Goal: Task Accomplishment & Management: Use online tool/utility

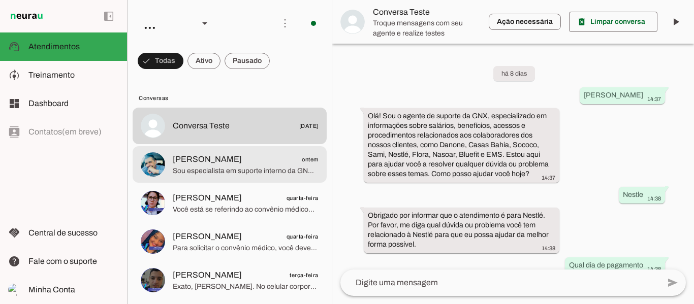
scroll to position [2201, 0]
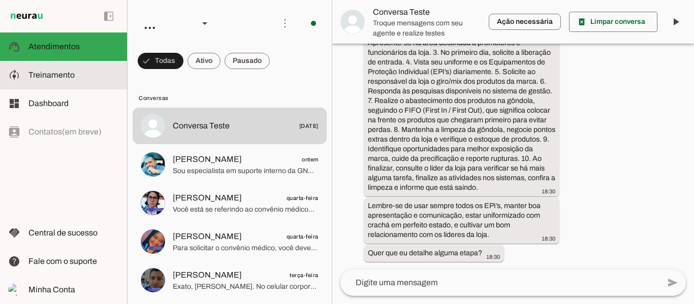
click at [53, 75] on span "Treinamento" at bounding box center [51, 75] width 46 height 9
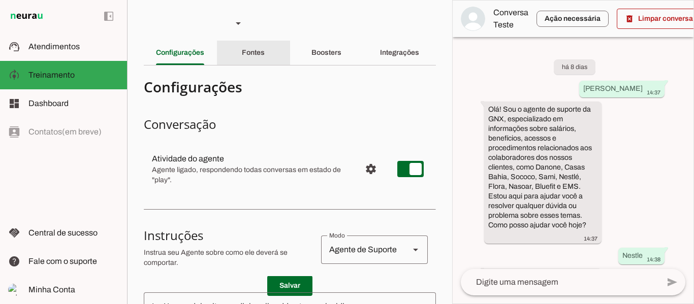
scroll to position [3344, 0]
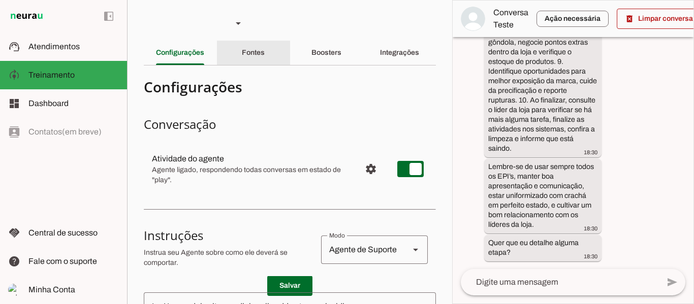
click at [265, 49] on div "Fontes" at bounding box center [253, 53] width 23 height 24
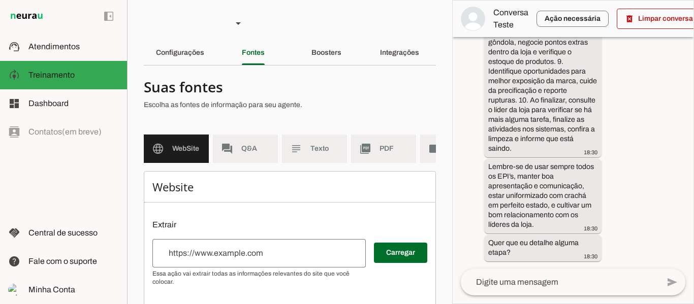
scroll to position [0, 57]
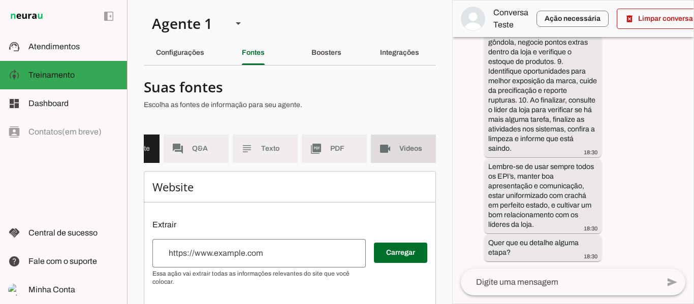
click at [390, 137] on md-item "videocam Videos" at bounding box center [403, 149] width 65 height 28
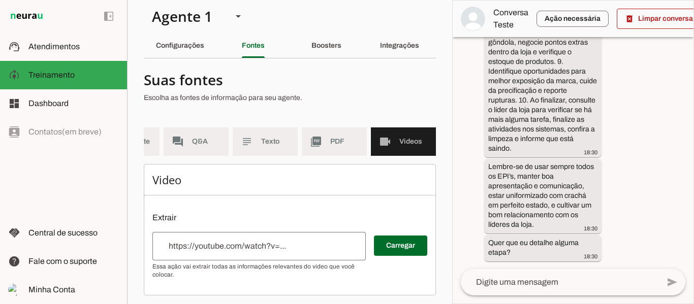
scroll to position [18, 0]
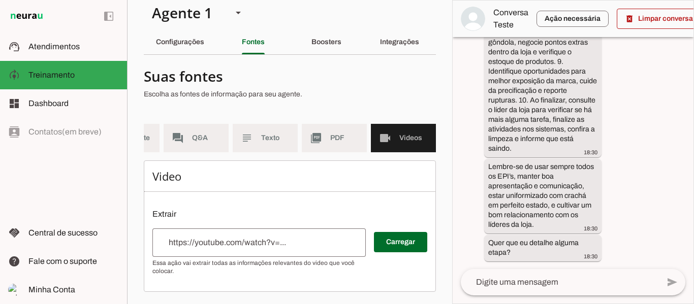
click at [172, 211] on p "Extrair" at bounding box center [289, 214] width 275 height 12
drag, startPoint x: 164, startPoint y: 214, endPoint x: 172, endPoint y: 210, distance: 9.1
click at [166, 212] on p "Extrair" at bounding box center [289, 214] width 275 height 12
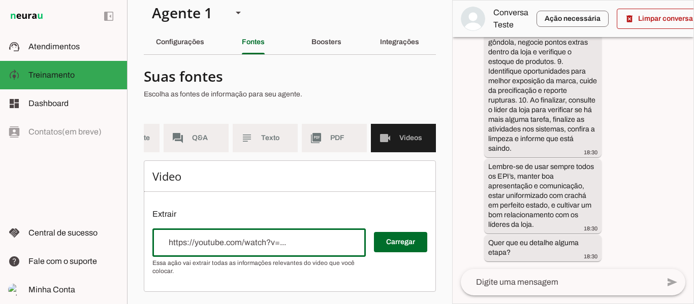
click at [207, 232] on div at bounding box center [258, 243] width 213 height 28
click at [395, 239] on span at bounding box center [400, 242] width 53 height 24
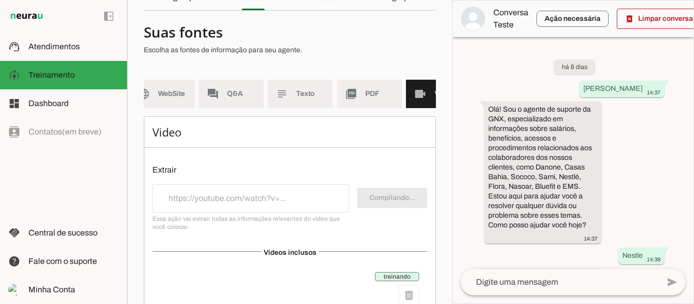
scroll to position [99, 0]
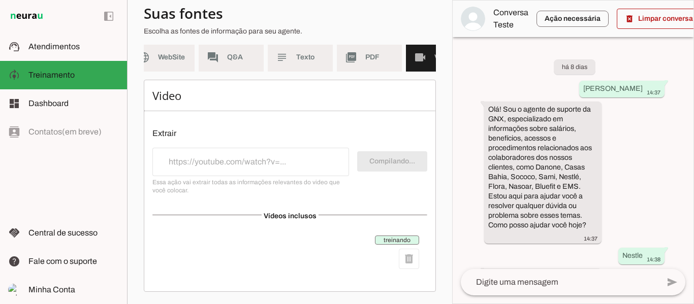
click at [400, 255] on div "treinando delete" at bounding box center [397, 253] width 44 height 34
click at [379, 238] on span "treinando" at bounding box center [397, 240] width 44 height 9
drag, startPoint x: 378, startPoint y: 239, endPoint x: 441, endPoint y: 239, distance: 62.5
click at [441, 239] on section "Agente 1 Criar Agente Você atingiu o limite de IAs Neurau permitidas. Atualize …" at bounding box center [289, 152] width 325 height 304
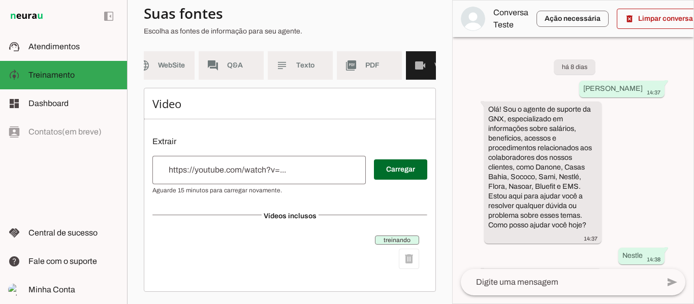
scroll to position [91, 0]
click at [0, 0] on slot "picture_as_pdf" at bounding box center [0, 0] width 0 height 0
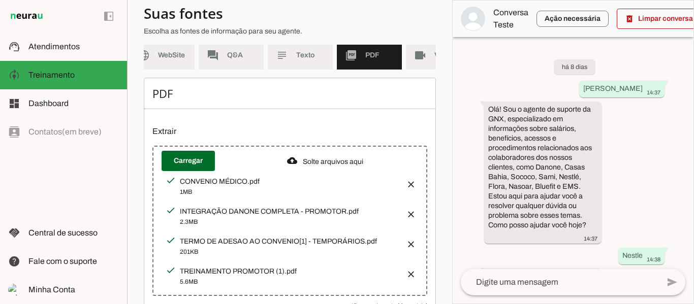
scroll to position [93, 0]
click at [187, 167] on span at bounding box center [188, 161] width 53 height 24
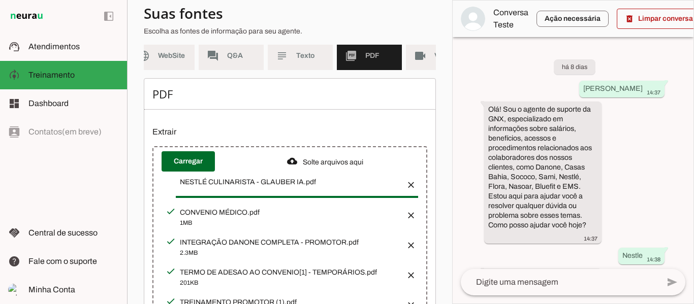
click at [667, 170] on div "há 8 dias Ola 14:37 Olá! Sou o agente de suporte da GNX, especializado em infor…" at bounding box center [573, 153] width 241 height 232
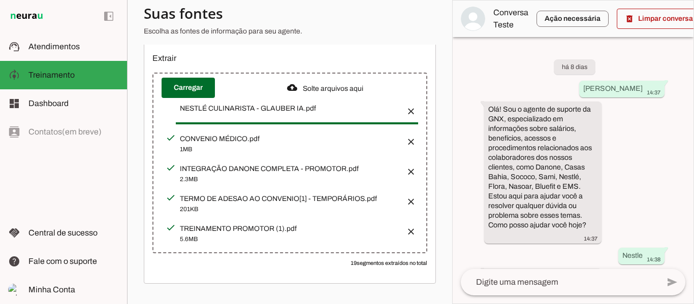
scroll to position [174, 0]
